Goal: Task Accomplishment & Management: Use online tool/utility

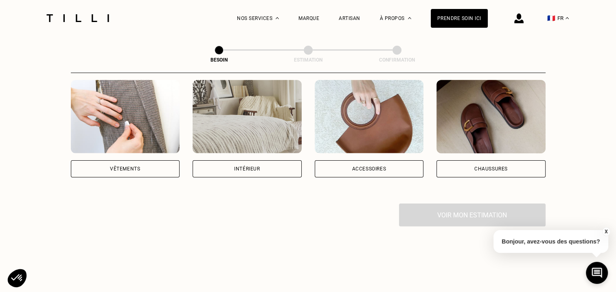
scroll to position [122, 0]
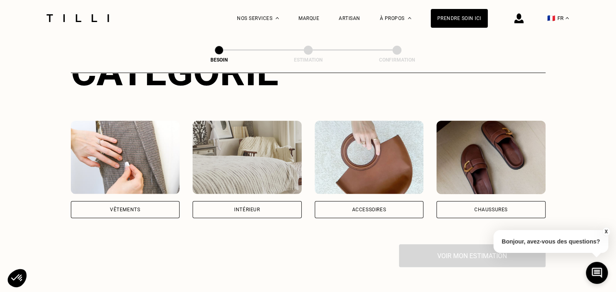
click at [383, 161] on img at bounding box center [369, 157] width 109 height 73
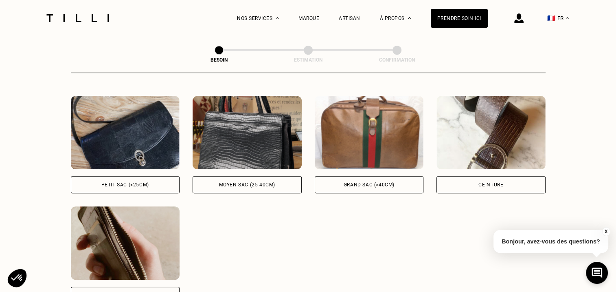
scroll to position [388, 0]
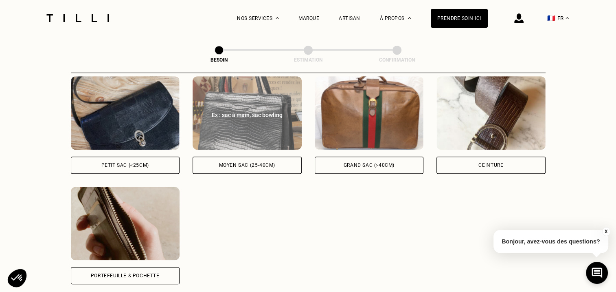
click at [263, 111] on div "Ex : sac à main, sac bowling" at bounding box center [247, 115] width 91 height 8
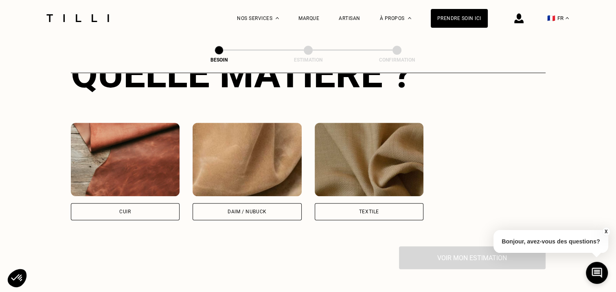
scroll to position [680, 0]
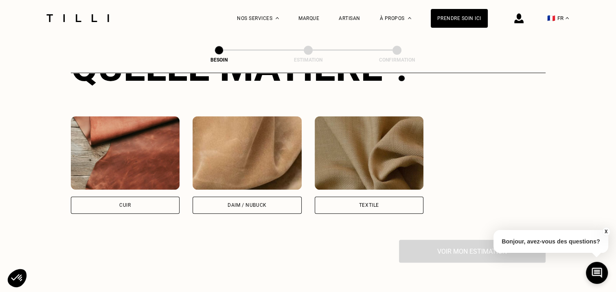
click at [132, 138] on img at bounding box center [125, 152] width 109 height 73
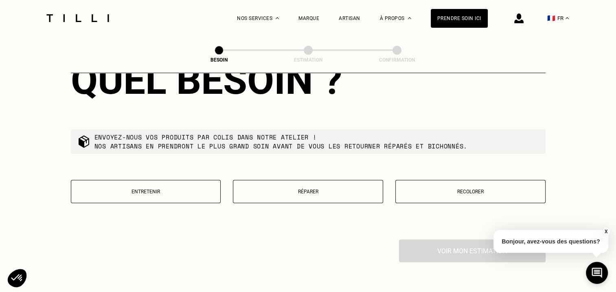
scroll to position [902, 0]
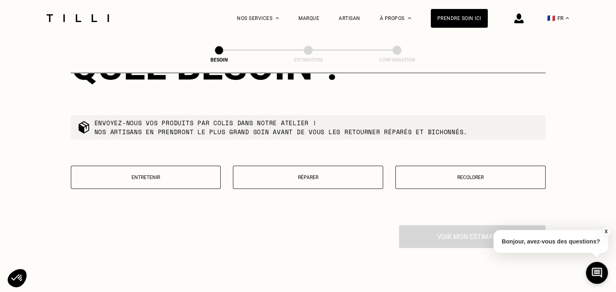
click at [190, 176] on button "Entretenir" at bounding box center [146, 176] width 150 height 23
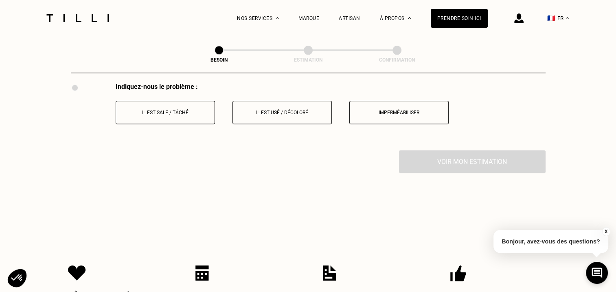
scroll to position [1030, 0]
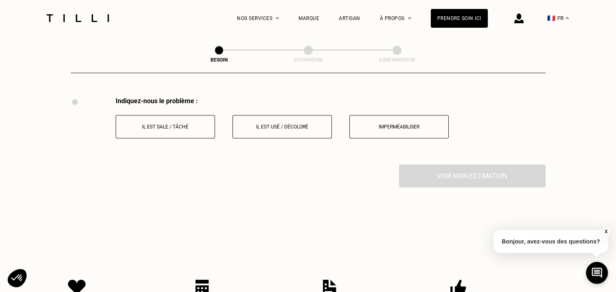
click at [162, 124] on p "Il est sale / tâché" at bounding box center [165, 127] width 90 height 6
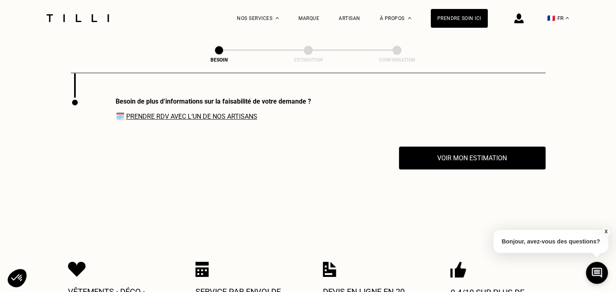
scroll to position [1097, 0]
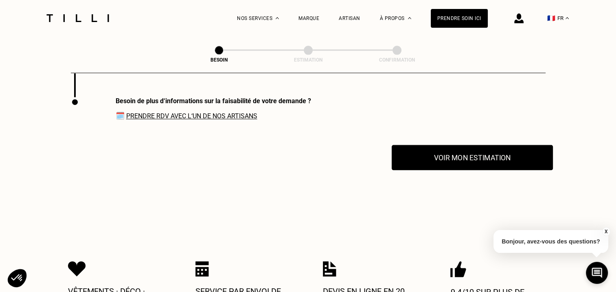
click at [440, 158] on button "Voir mon estimation" at bounding box center [472, 157] width 161 height 25
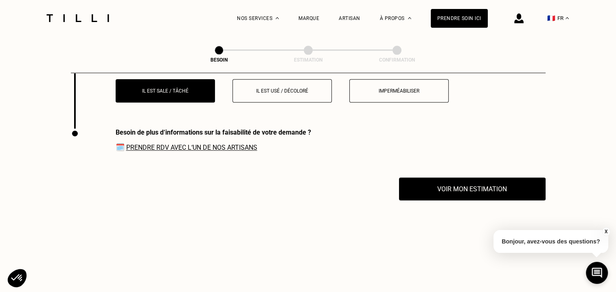
scroll to position [1016, 0]
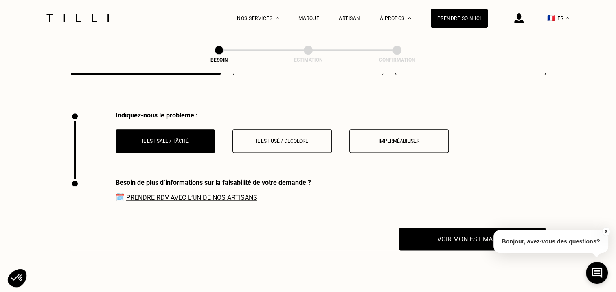
click at [241, 194] on link "Prendre RDV avec l‘un de nos artisans" at bounding box center [191, 198] width 131 height 8
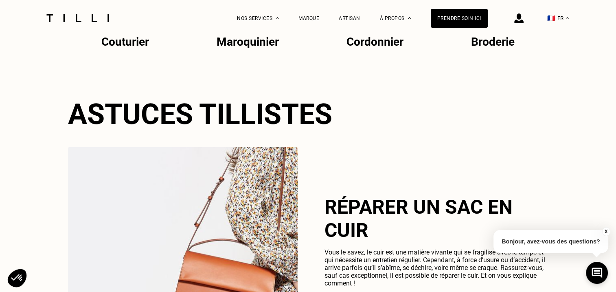
scroll to position [2194, 0]
